Goal: Task Accomplishment & Management: Use online tool/utility

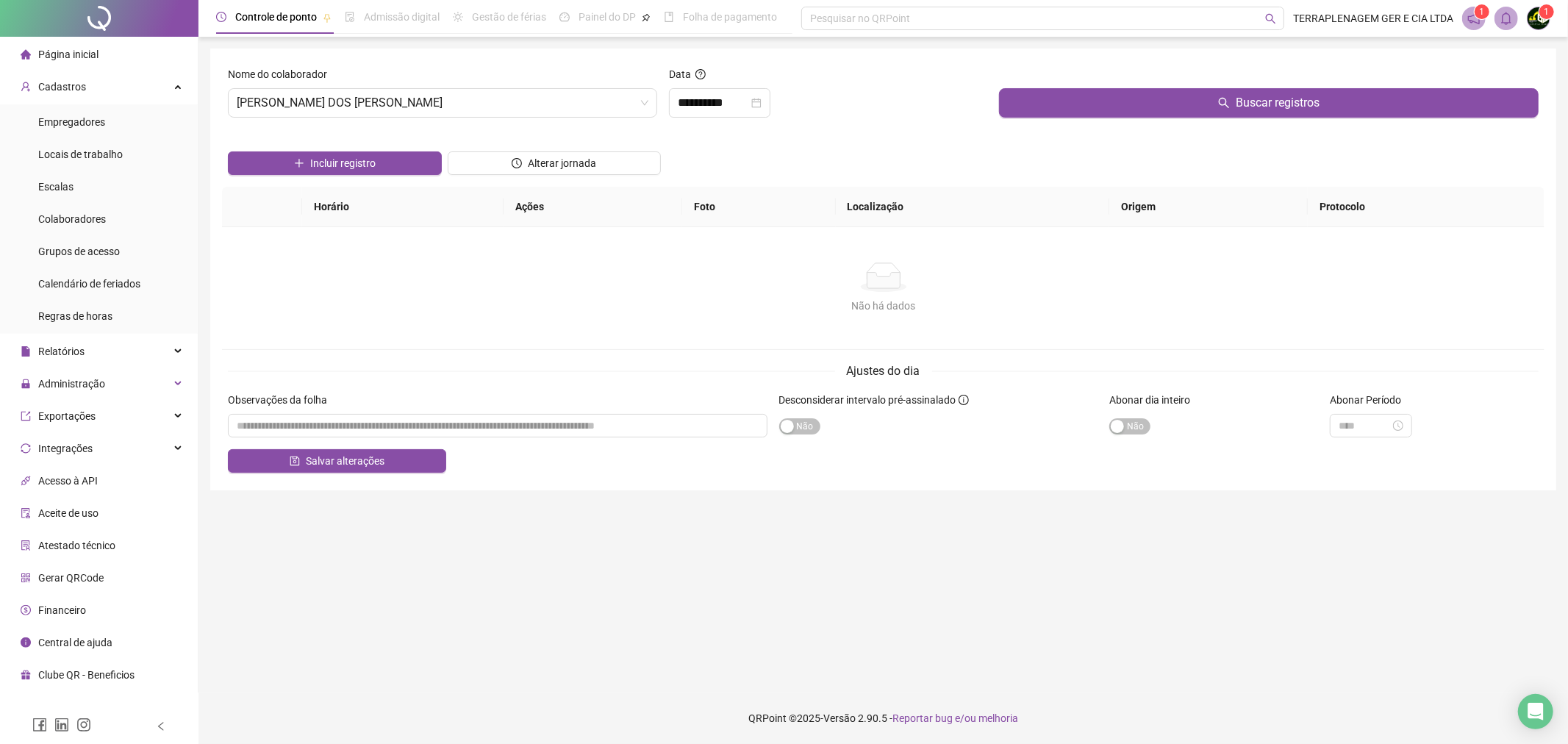
click at [131, 57] on li "Página inicial" at bounding box center [99, 55] width 192 height 29
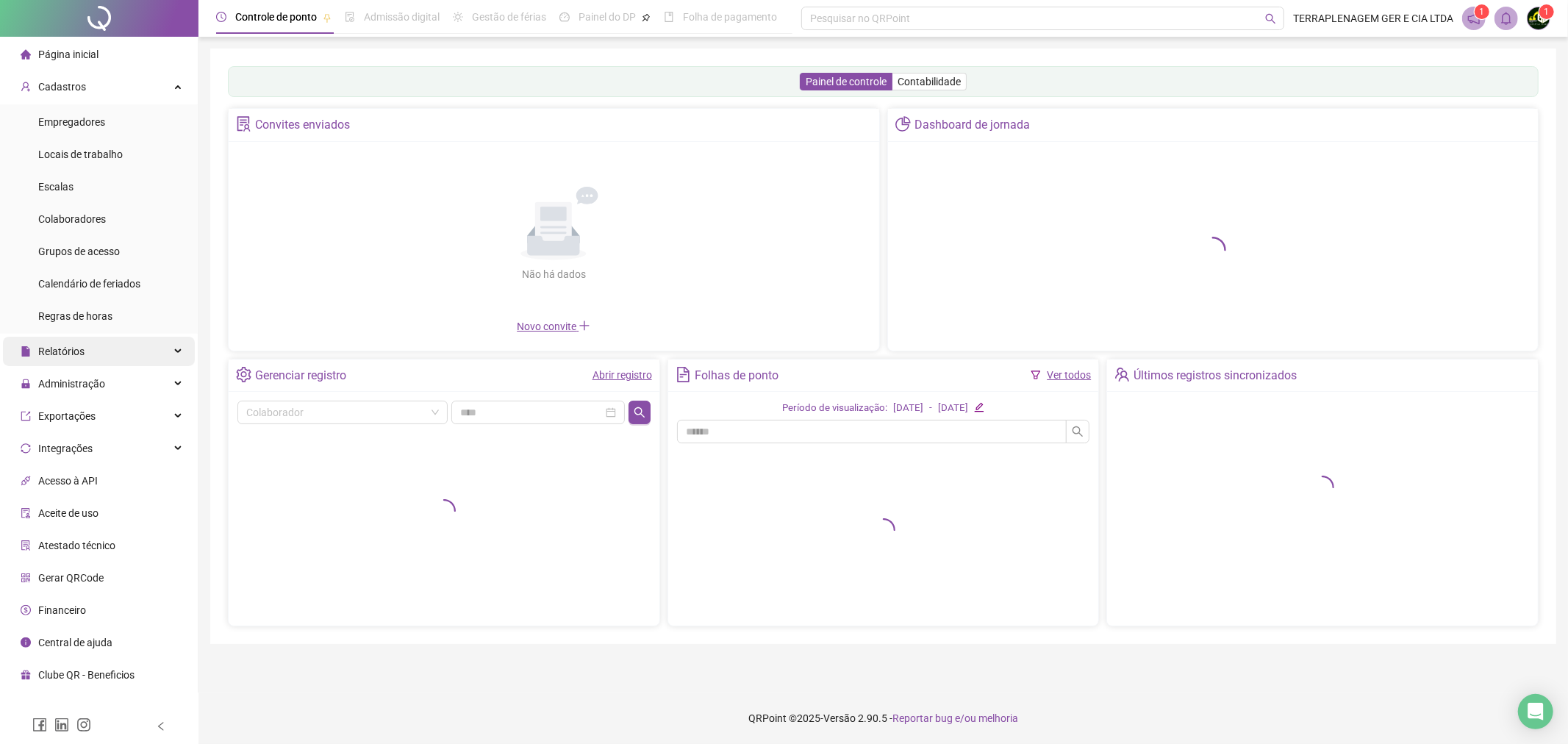
click at [139, 347] on div "Relatórios" at bounding box center [99, 351] width 192 height 29
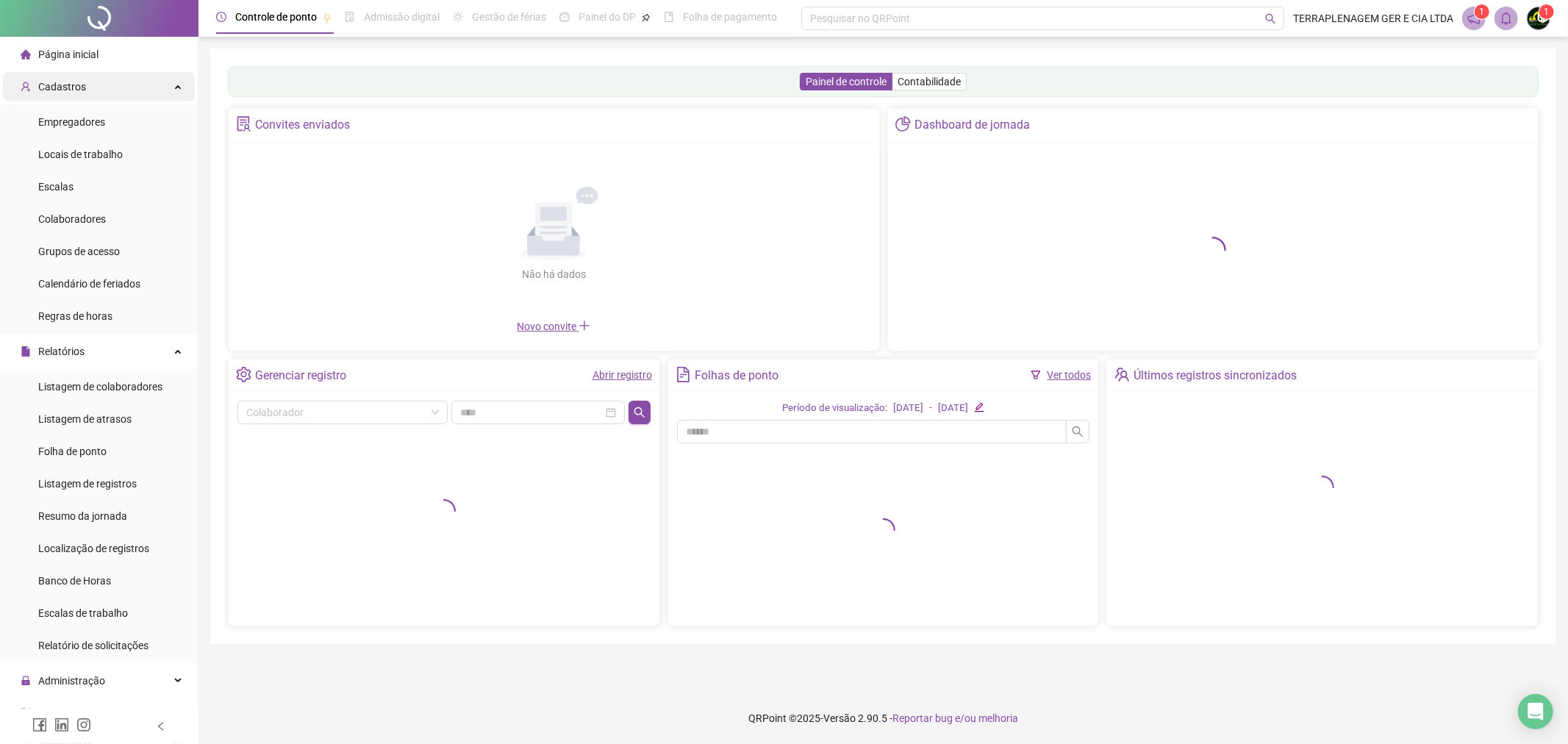
click at [131, 92] on div "Cadastros" at bounding box center [99, 87] width 192 height 29
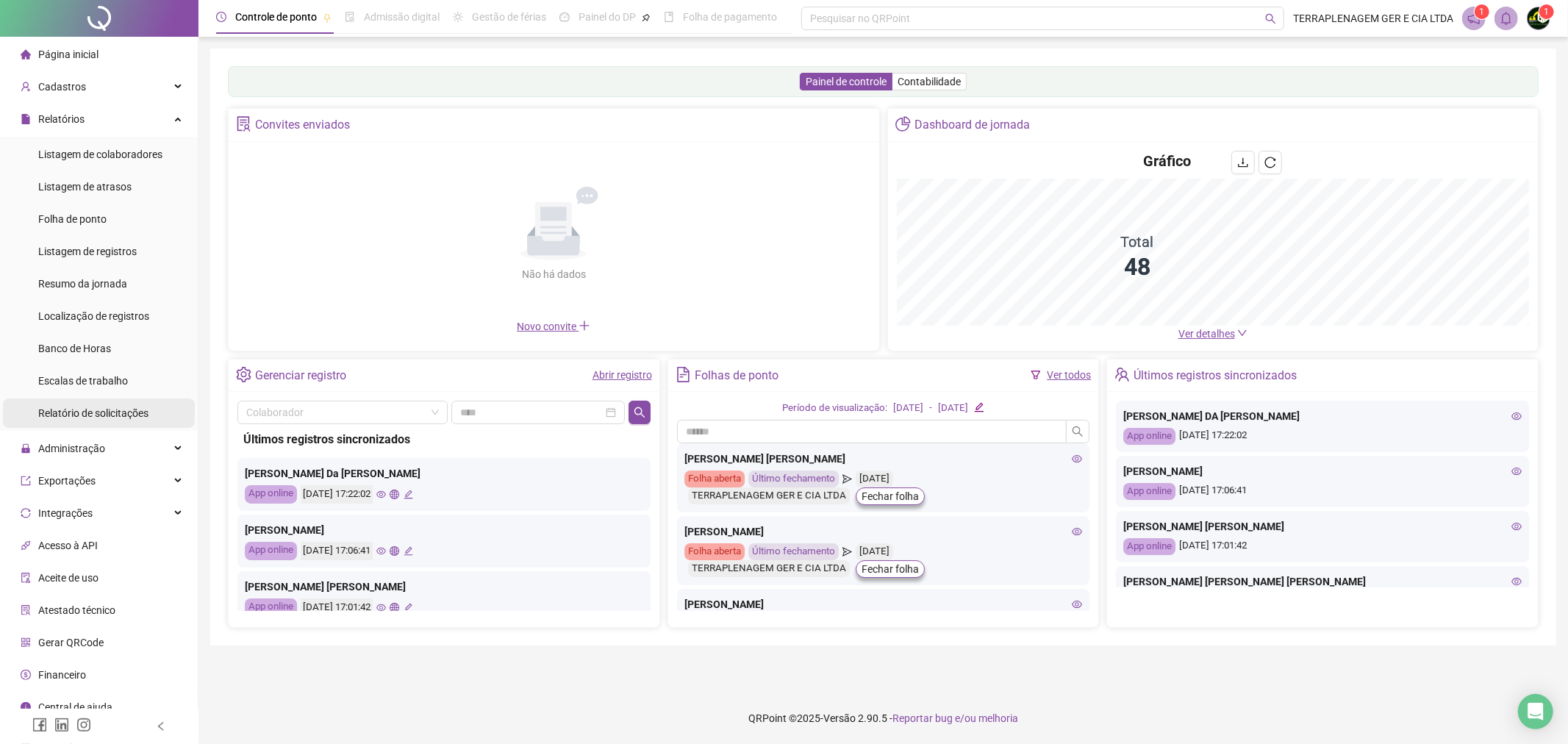
click at [130, 434] on div "Administração" at bounding box center [99, 448] width 192 height 29
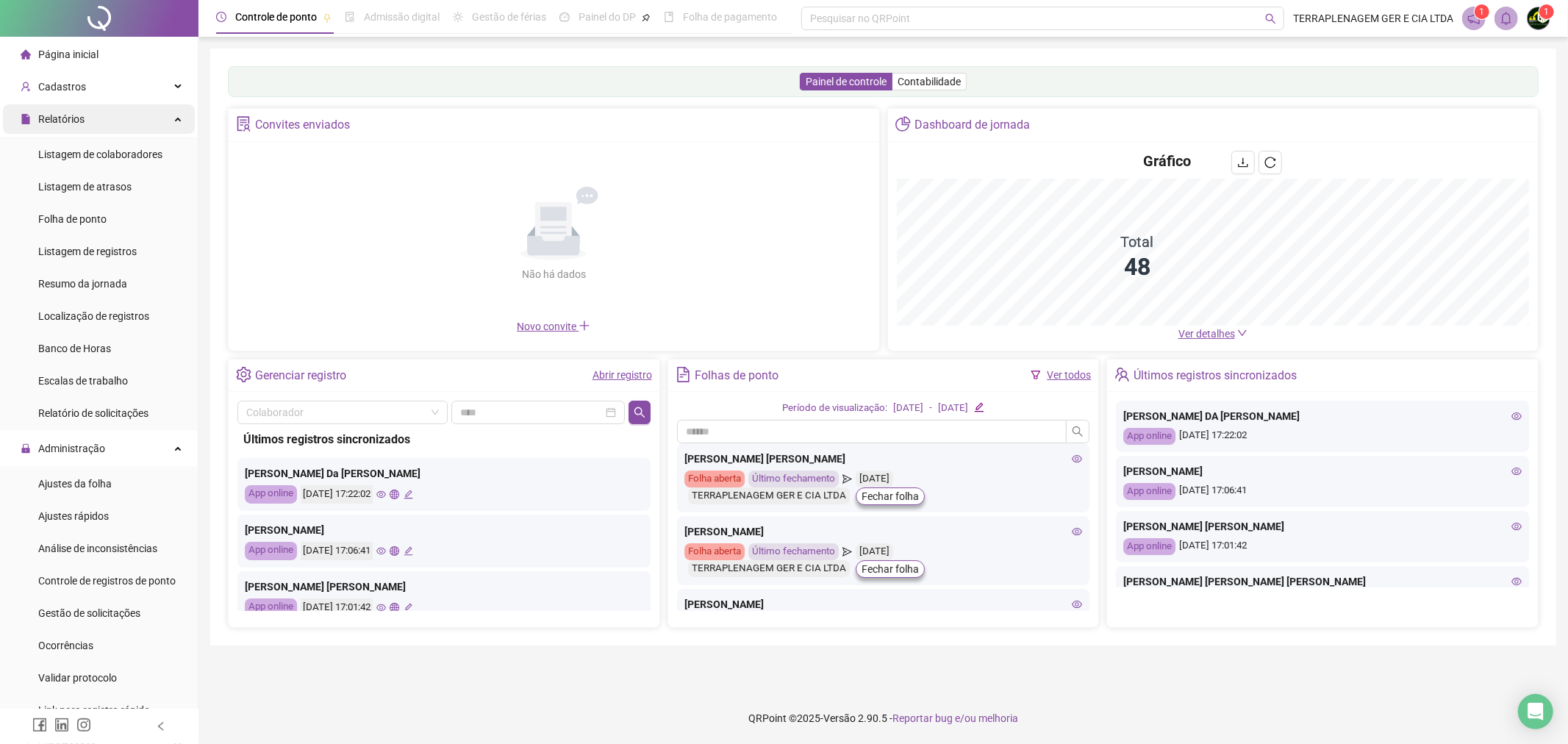
click at [153, 111] on div "Relatórios" at bounding box center [99, 119] width 192 height 29
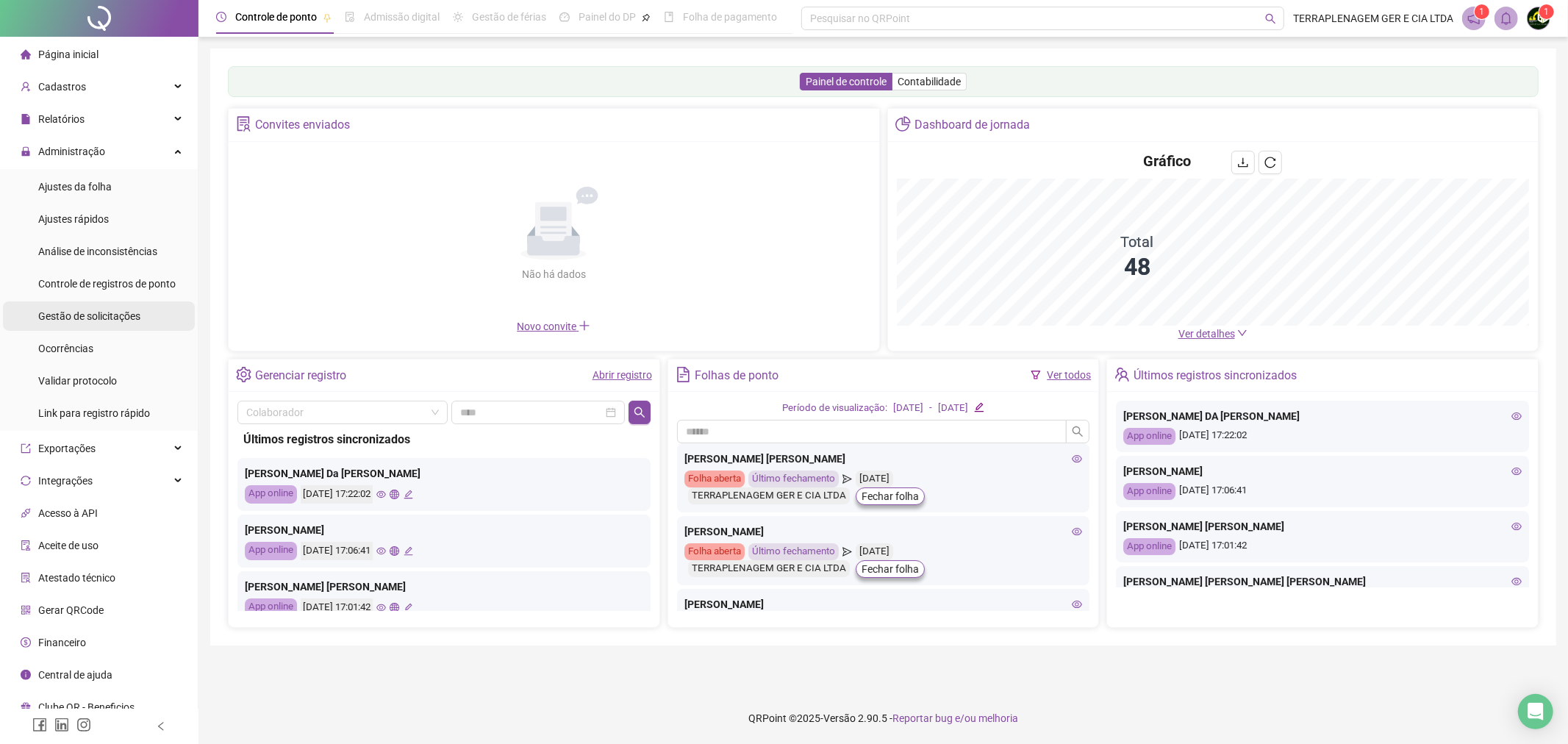
click at [129, 315] on span "Gestão de solicitações" at bounding box center [89, 316] width 102 height 12
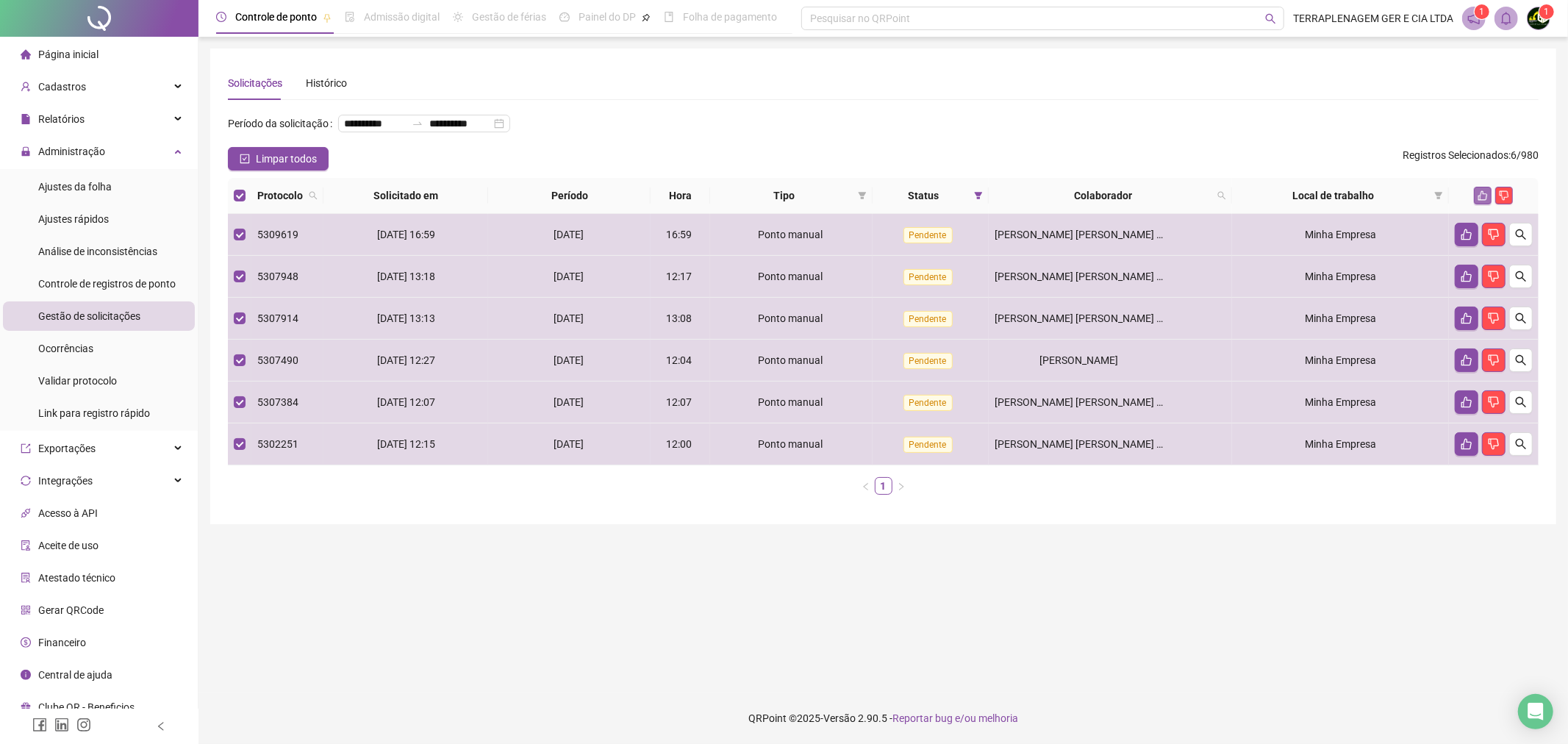
click at [1488, 189] on button "button" at bounding box center [1483, 195] width 18 height 18
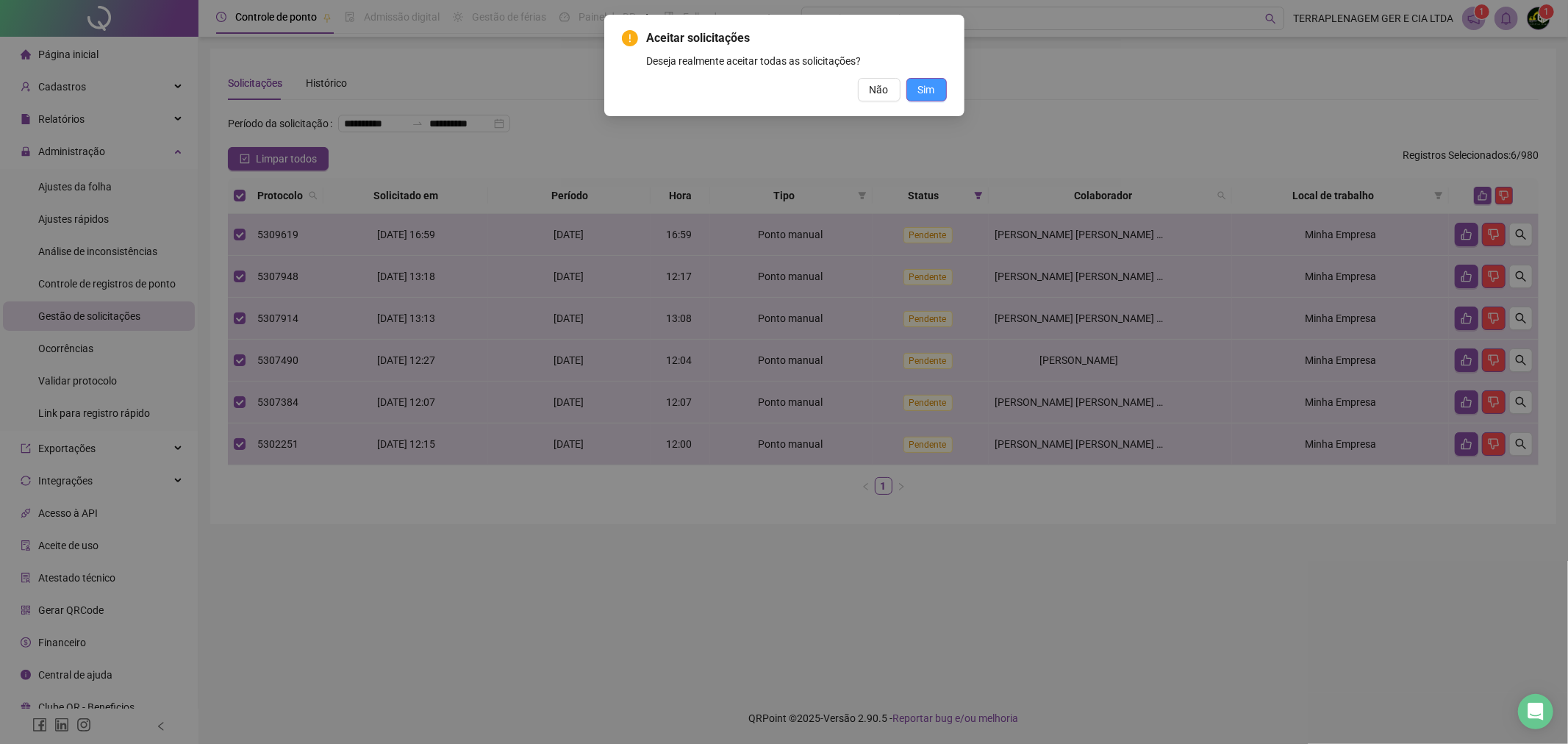
click at [923, 97] on span "Sim" at bounding box center [926, 89] width 17 height 16
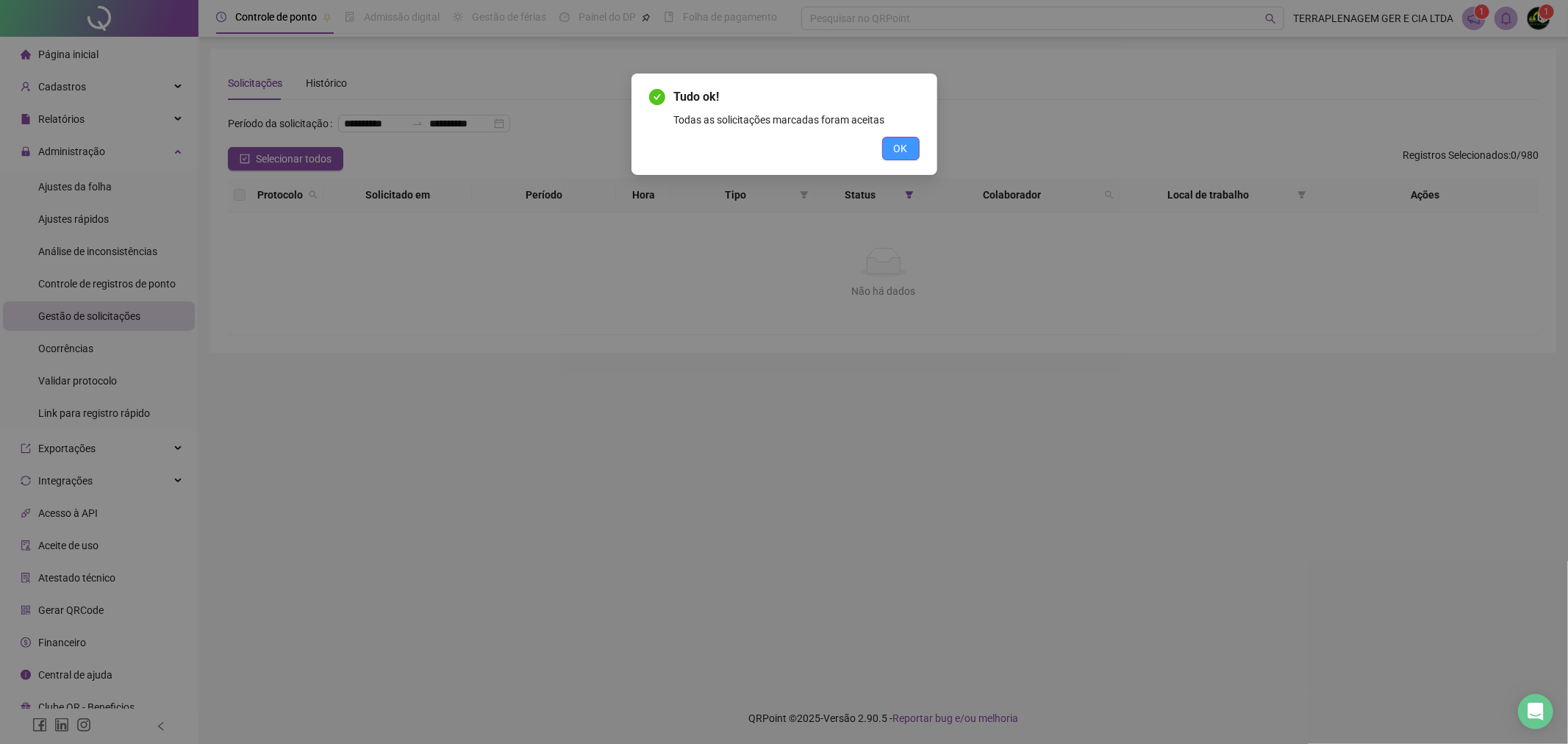
click at [898, 152] on span "OK" at bounding box center [901, 148] width 14 height 16
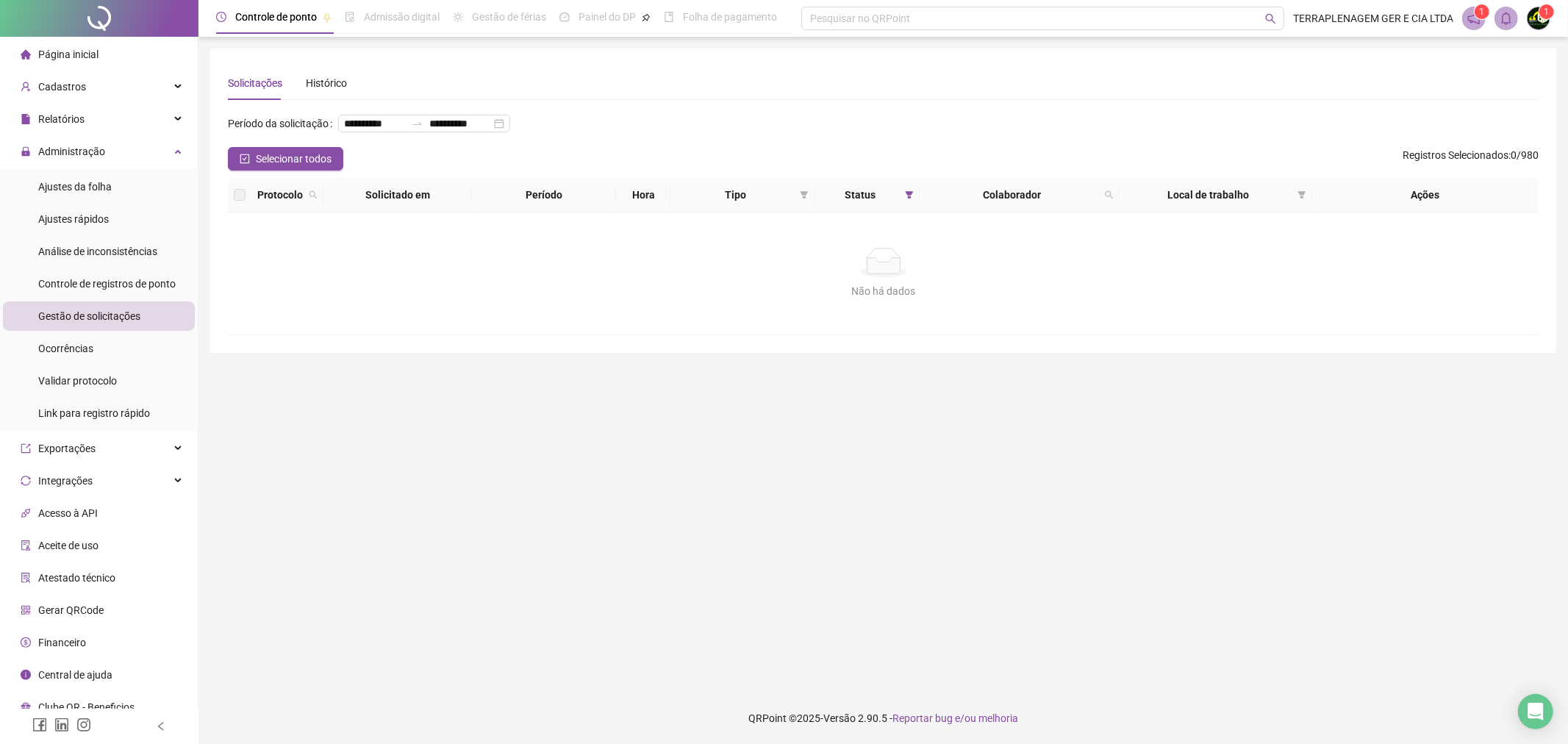
click at [162, 70] on ul "Página inicial Cadastros Empregadores Locais de trabalho Escalas Colaboradores …" at bounding box center [99, 381] width 199 height 689
click at [144, 149] on div "Administração" at bounding box center [99, 152] width 192 height 29
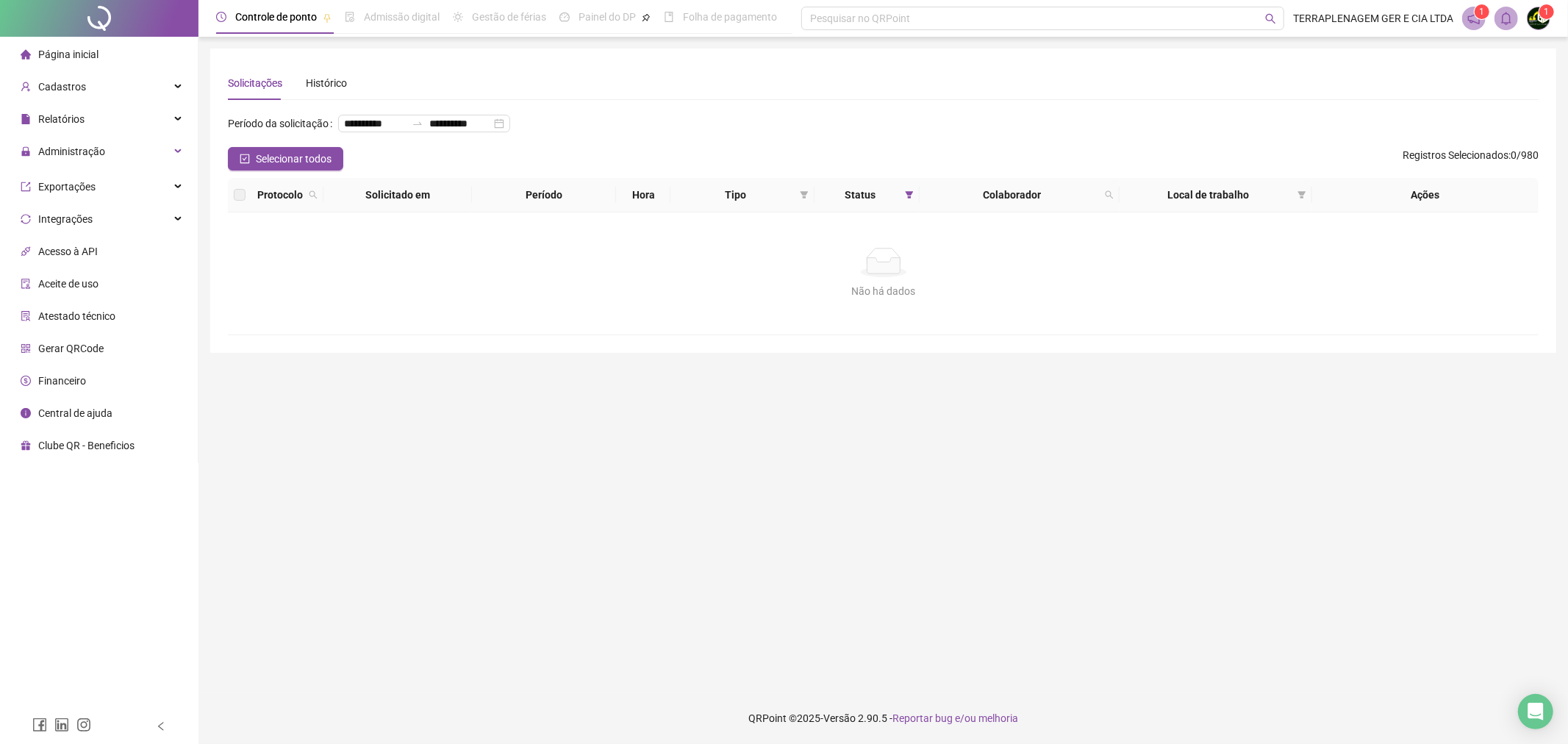
click at [127, 47] on li "Página inicial" at bounding box center [99, 55] width 192 height 29
